Goal: Transaction & Acquisition: Purchase product/service

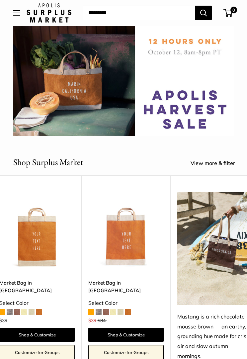
scroll to position [30, 0]
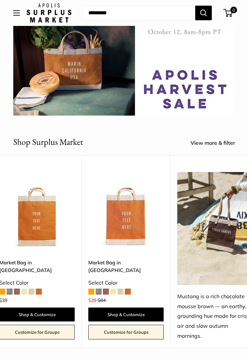
click at [214, 143] on link "View more & filter" at bounding box center [217, 143] width 52 height 10
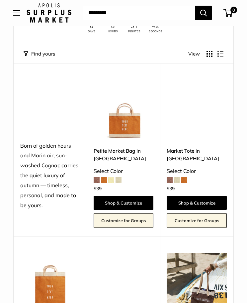
scroll to position [63, 0]
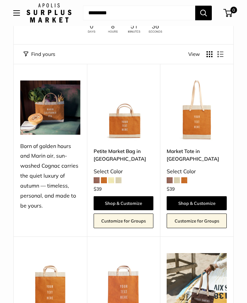
click at [216, 202] on link "Shop & Customize" at bounding box center [197, 203] width 60 height 14
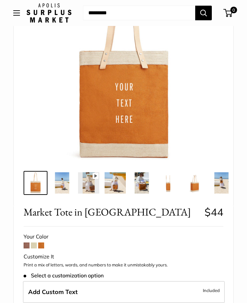
scroll to position [94, 0]
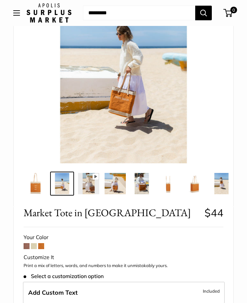
click at [25, 243] on span at bounding box center [27, 246] width 6 height 6
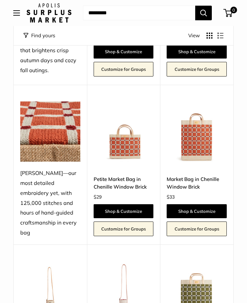
scroll to position [730, 0]
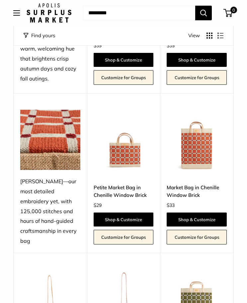
click at [210, 141] on img at bounding box center [197, 140] width 60 height 60
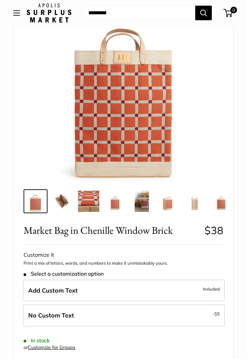
scroll to position [80, 0]
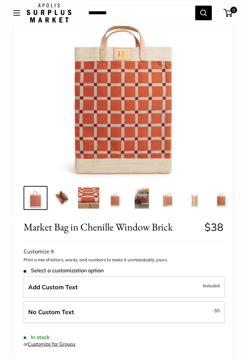
click at [63, 203] on img at bounding box center [61, 197] width 21 height 21
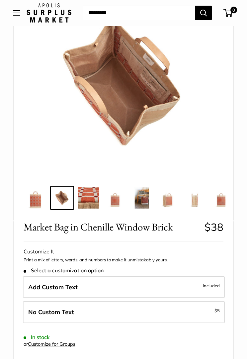
click at [90, 204] on img at bounding box center [88, 197] width 21 height 21
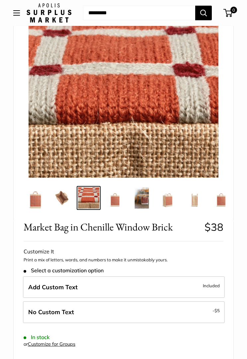
click at [119, 201] on img at bounding box center [115, 197] width 21 height 21
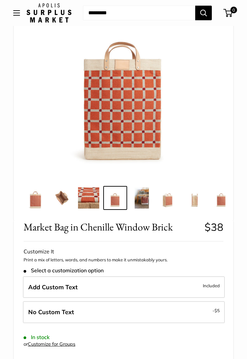
click at [149, 203] on img at bounding box center [141, 197] width 21 height 21
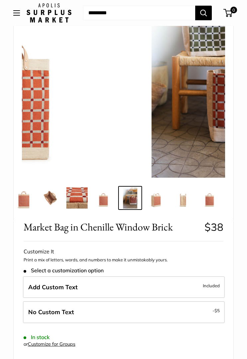
scroll to position [0, 13]
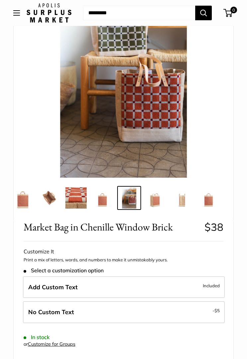
click at [157, 199] on img at bounding box center [155, 197] width 21 height 21
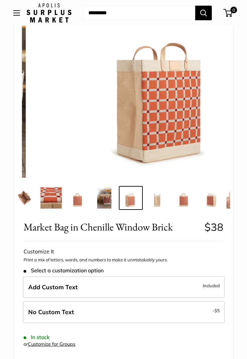
scroll to position [0, 39]
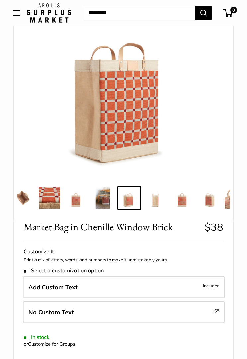
click at [161, 205] on img at bounding box center [155, 197] width 21 height 21
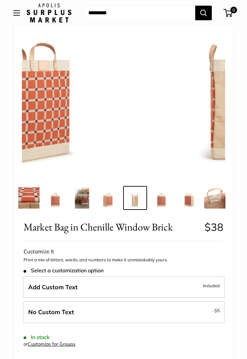
scroll to position [0, 63]
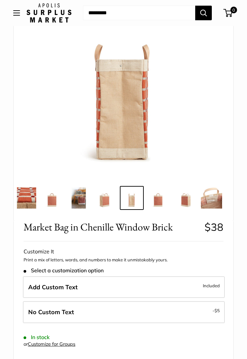
click at [166, 206] on img at bounding box center [158, 197] width 21 height 21
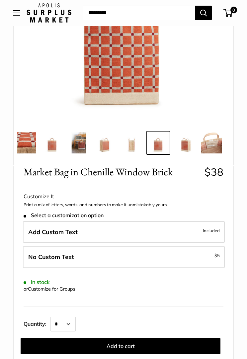
scroll to position [160, 0]
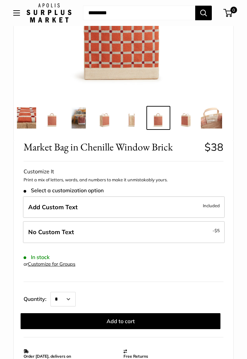
click at [200, 235] on label "No Custom Text - $5" at bounding box center [124, 232] width 202 height 22
click at [187, 124] on img at bounding box center [184, 117] width 21 height 21
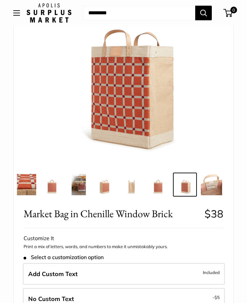
scroll to position [91, 0]
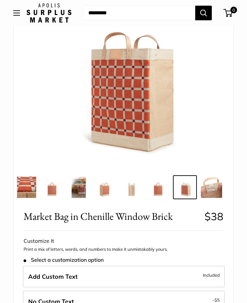
click at [214, 187] on img at bounding box center [211, 186] width 21 height 21
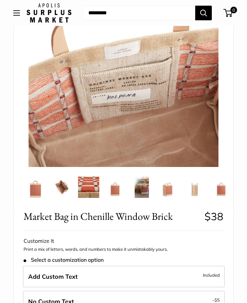
scroll to position [0, 0]
click at [40, 193] on img at bounding box center [35, 186] width 21 height 21
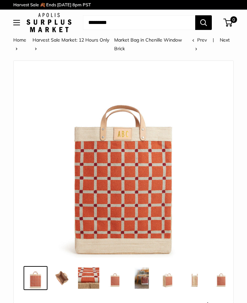
scroll to position [91, 0]
